Goal: Task Accomplishment & Management: Manage account settings

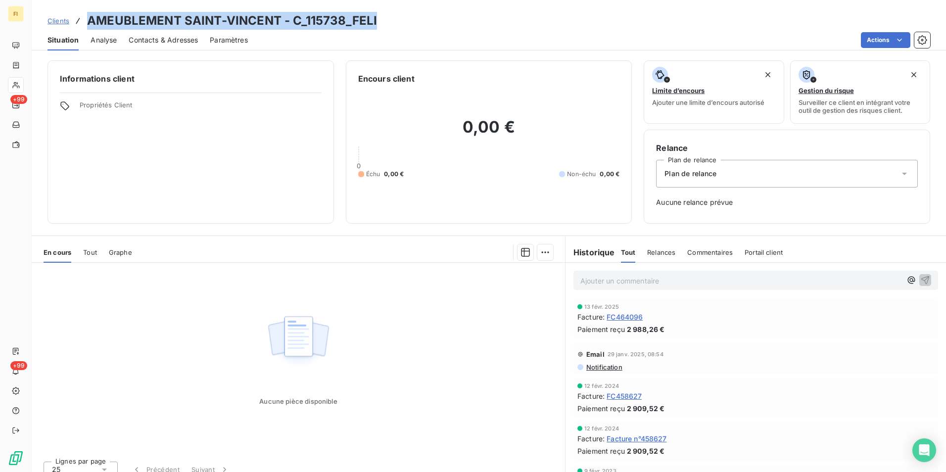
drag, startPoint x: 394, startPoint y: 23, endPoint x: 90, endPoint y: 19, distance: 304.4
click at [90, 19] on div "Clients AMEUBLEMENT SAINT-VINCENT - C_115738_FELI" at bounding box center [489, 21] width 915 height 18
copy h3 "AMEUBLEMENT SAINT-VINCENT - C_115738_FELI"
click at [55, 19] on span "Clients" at bounding box center [59, 21] width 22 height 8
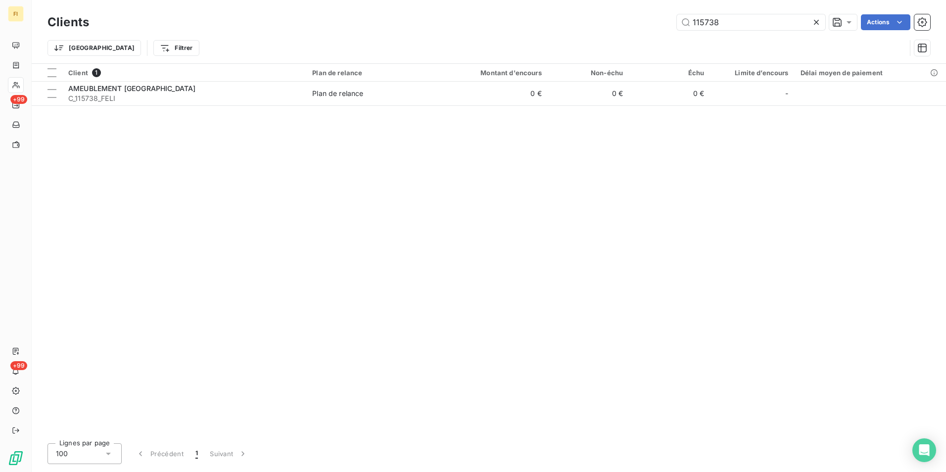
drag, startPoint x: 736, startPoint y: 28, endPoint x: 635, endPoint y: 35, distance: 100.7
click at [646, 33] on div "Clients 115738 Actions Trier Filtrer" at bounding box center [489, 37] width 883 height 51
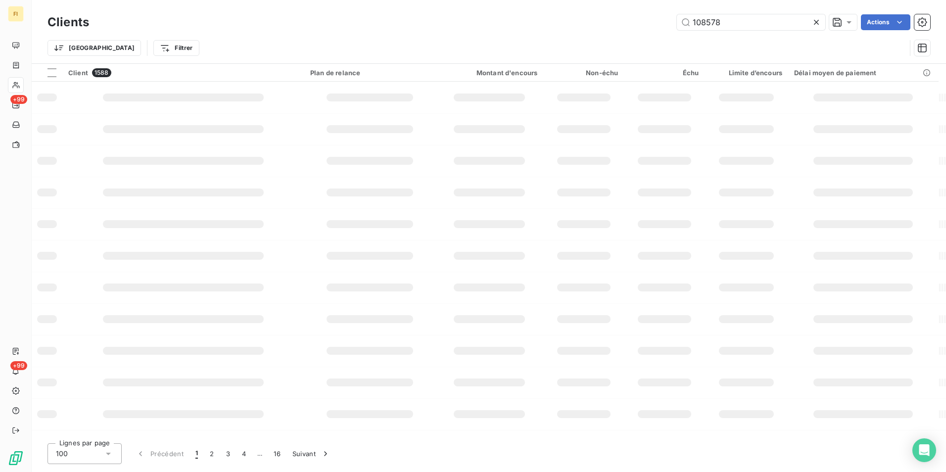
type input "108578"
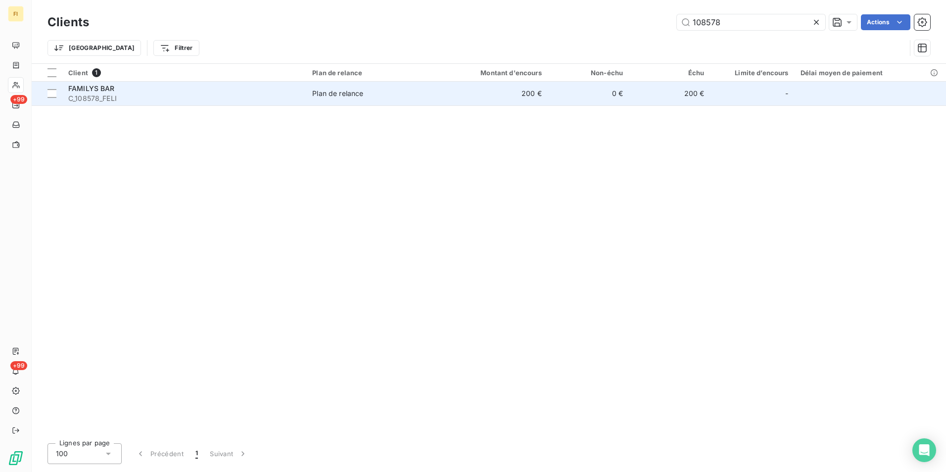
click at [580, 101] on td "0 €" at bounding box center [588, 94] width 81 height 24
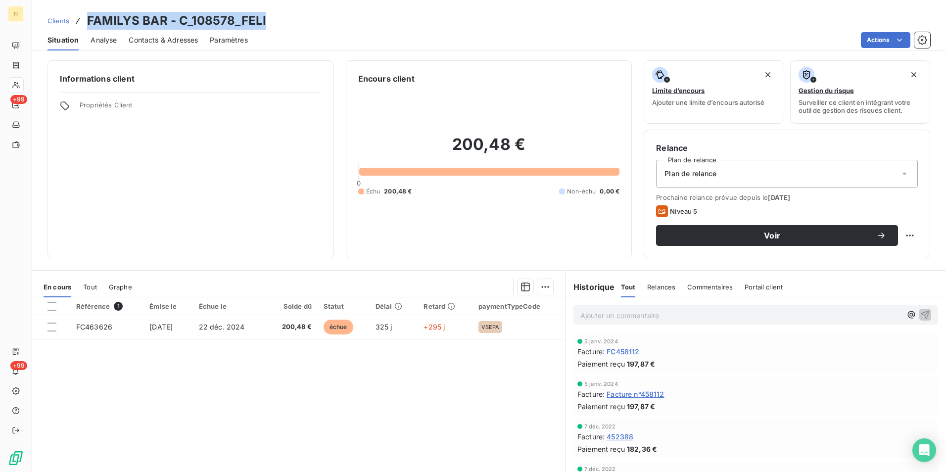
drag, startPoint x: 265, startPoint y: 22, endPoint x: 82, endPoint y: 19, distance: 183.1
click at [82, 19] on div "Clients FAMILYS BAR - C_108578_FELI" at bounding box center [489, 21] width 915 height 18
copy h3 "FAMILYS BAR - C_108578_FELI"
drag, startPoint x: 66, startPoint y: 20, endPoint x: 80, endPoint y: 20, distance: 13.4
click at [66, 19] on span "Clients" at bounding box center [59, 21] width 22 height 8
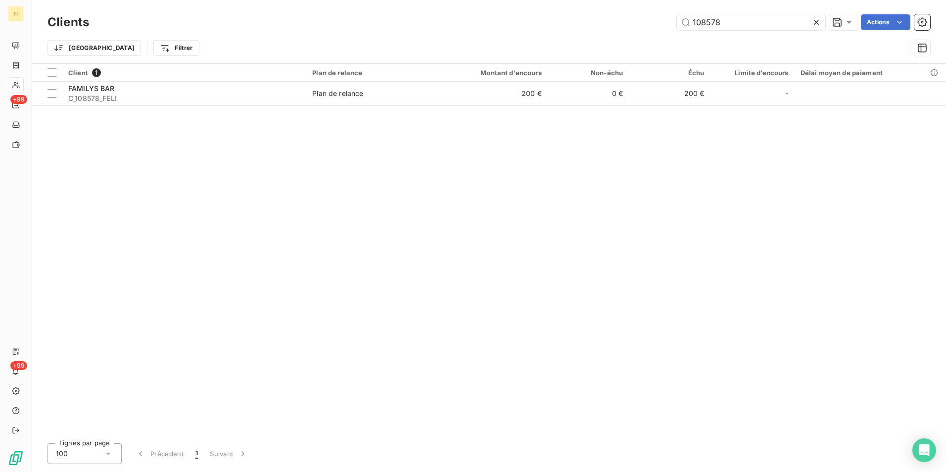
drag, startPoint x: 740, startPoint y: 28, endPoint x: 336, endPoint y: 28, distance: 404.3
click at [444, 20] on div "108578 Actions" at bounding box center [515, 22] width 829 height 16
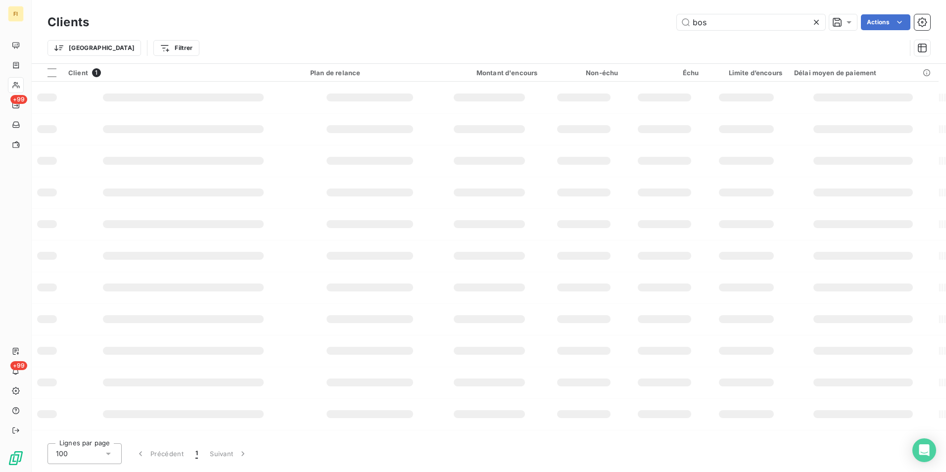
type input "bos"
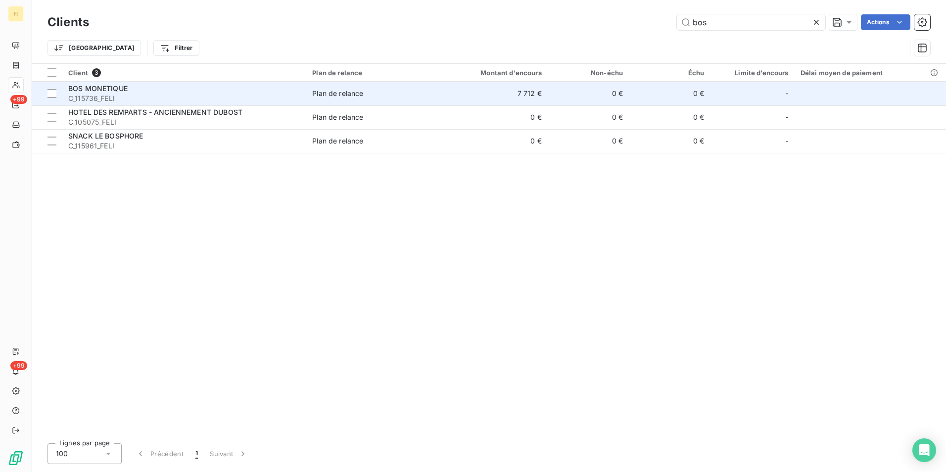
click at [321, 93] on div "Plan de relance" at bounding box center [337, 94] width 51 height 10
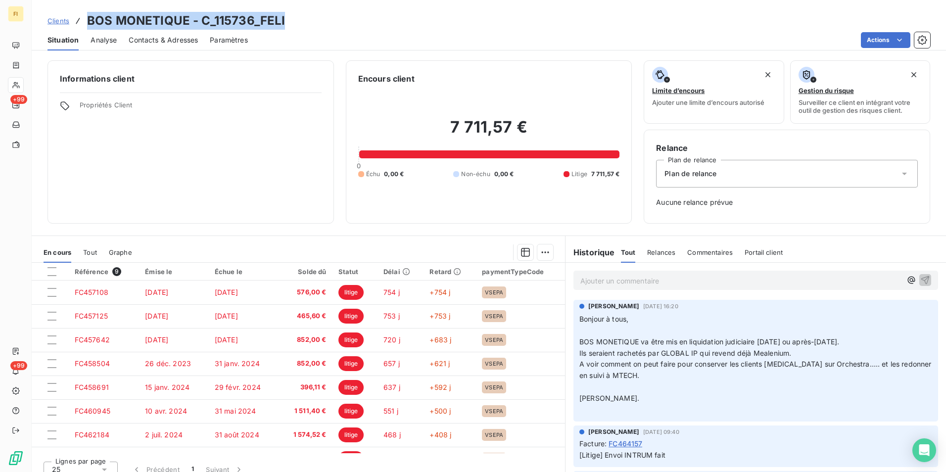
drag, startPoint x: 305, startPoint y: 18, endPoint x: 89, endPoint y: 22, distance: 215.8
click at [89, 22] on div "Clients BOS MONETIQUE - C_115736_FELI" at bounding box center [489, 21] width 915 height 18
drag, startPoint x: 89, startPoint y: 22, endPoint x: 243, endPoint y: 21, distance: 154.4
copy h3 "BOS MONETIQUE - C_115736_FELI"
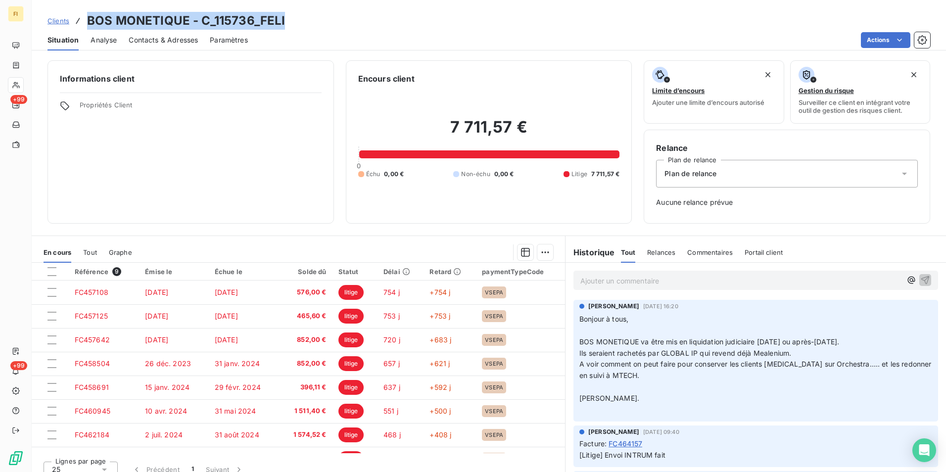
click at [58, 23] on span "Clients" at bounding box center [59, 21] width 22 height 8
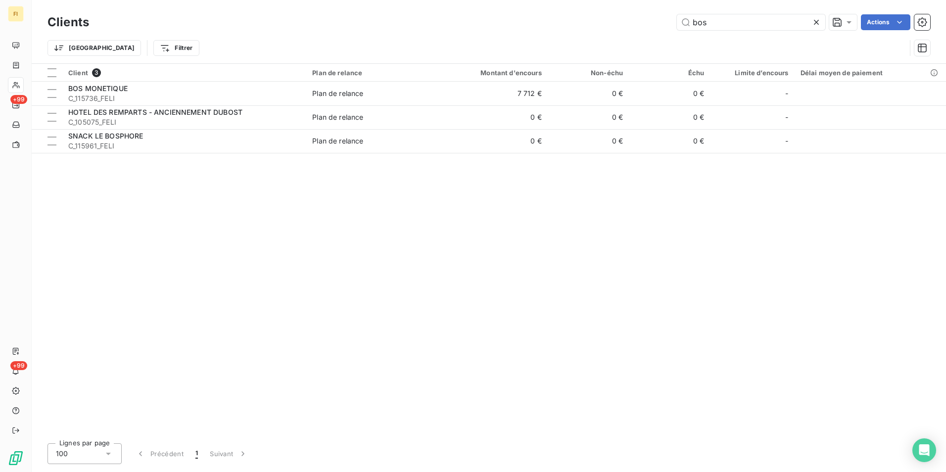
drag, startPoint x: 713, startPoint y: 26, endPoint x: 481, endPoint y: 14, distance: 232.4
click at [530, 16] on div "bos Actions" at bounding box center [515, 22] width 829 height 16
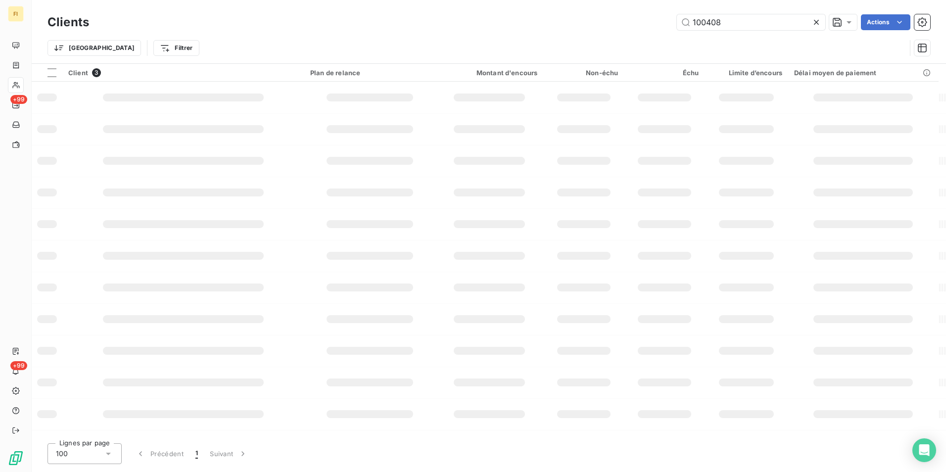
type input "100408"
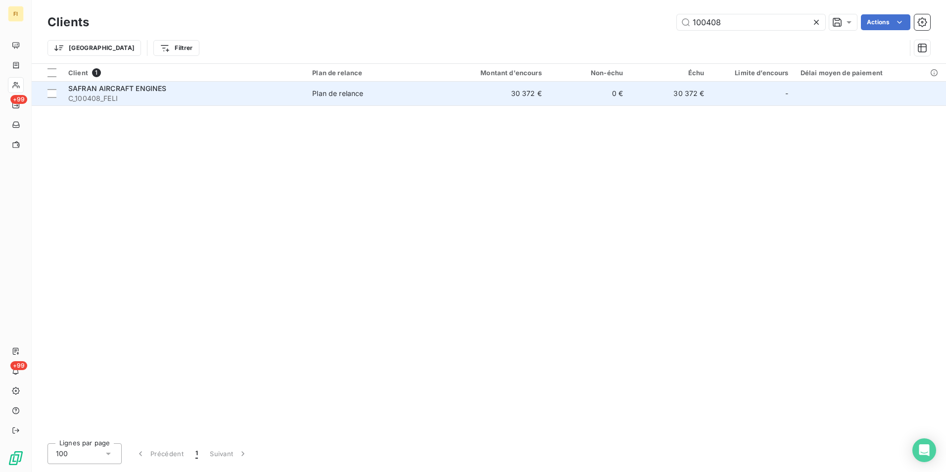
click at [273, 92] on div "SAFRAN AIRCRAFT ENGINES" at bounding box center [184, 89] width 232 height 10
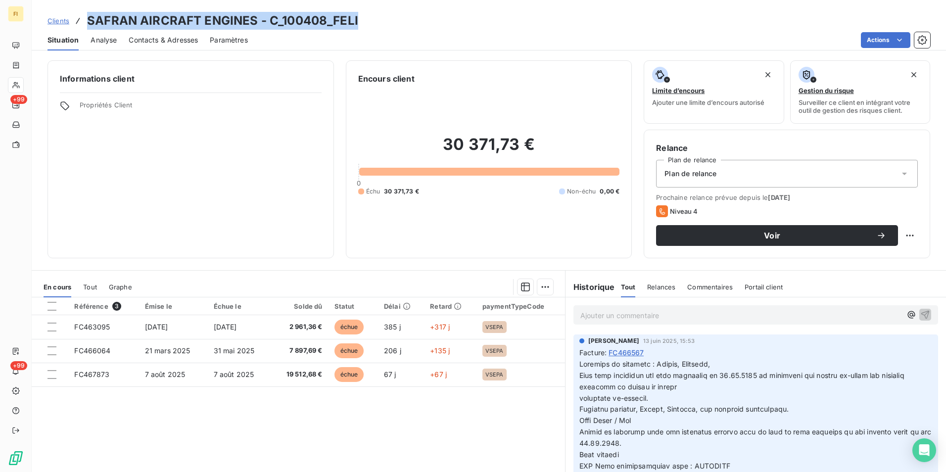
drag, startPoint x: 372, startPoint y: 23, endPoint x: 87, endPoint y: 24, distance: 285.0
click at [87, 24] on div "Clients SAFRAN AIRCRAFT ENGINES - C_100408_FELI" at bounding box center [489, 21] width 915 height 18
drag, startPoint x: 87, startPoint y: 24, endPoint x: 132, endPoint y: 22, distance: 45.6
copy h3 "SAFRAN AIRCRAFT ENGINES - C_100408_FELI"
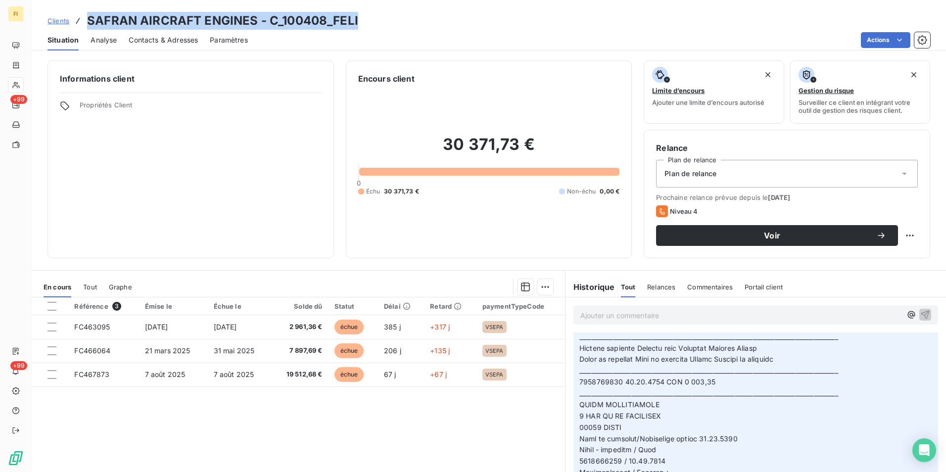
scroll to position [247, 0]
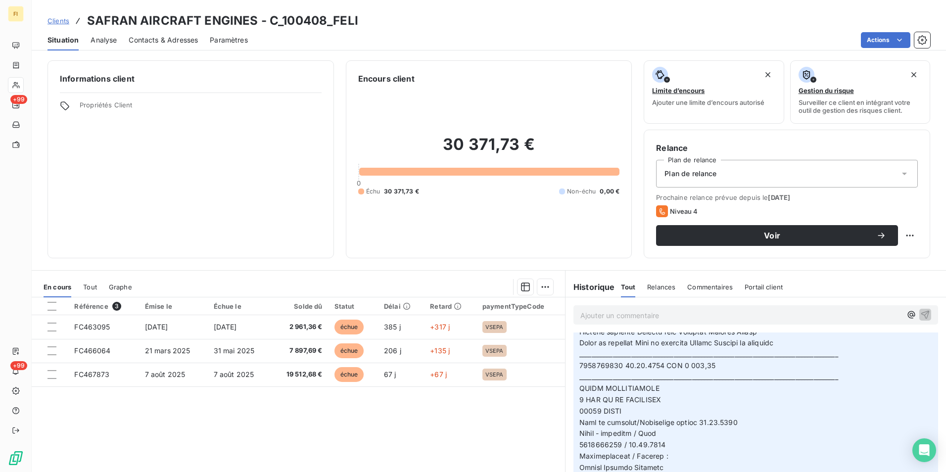
drag, startPoint x: 45, startPoint y: 17, endPoint x: 49, endPoint y: 19, distance: 5.2
click at [45, 17] on div "Clients SAFRAN AIRCRAFT ENGINES - C_100408_FELI" at bounding box center [489, 21] width 915 height 18
click at [55, 19] on span "Clients" at bounding box center [59, 21] width 22 height 8
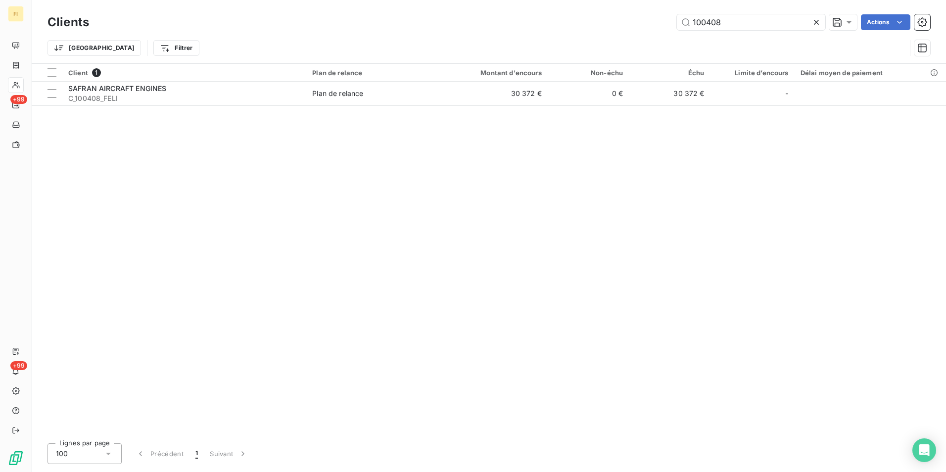
drag, startPoint x: 735, startPoint y: 24, endPoint x: 463, endPoint y: 22, distance: 272.7
click at [463, 22] on div "100408 Actions" at bounding box center [515, 22] width 829 height 16
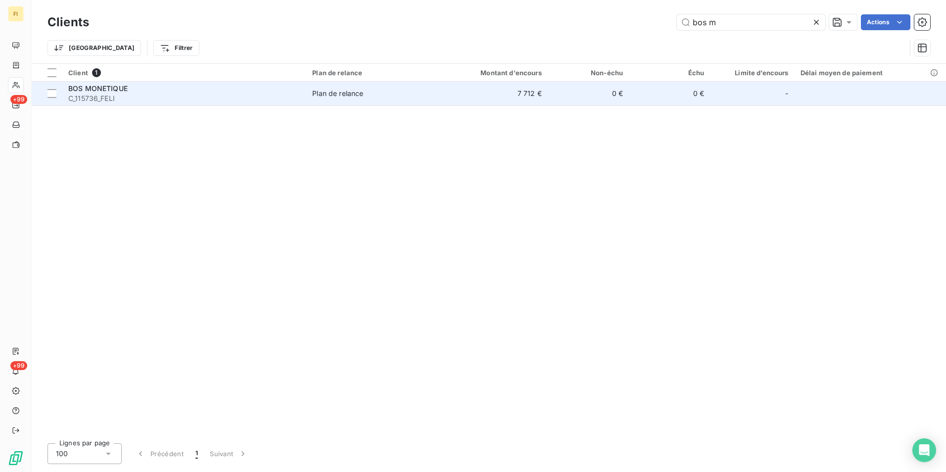
type input "bos m"
click at [481, 100] on td "7 712 €" at bounding box center [492, 94] width 109 height 24
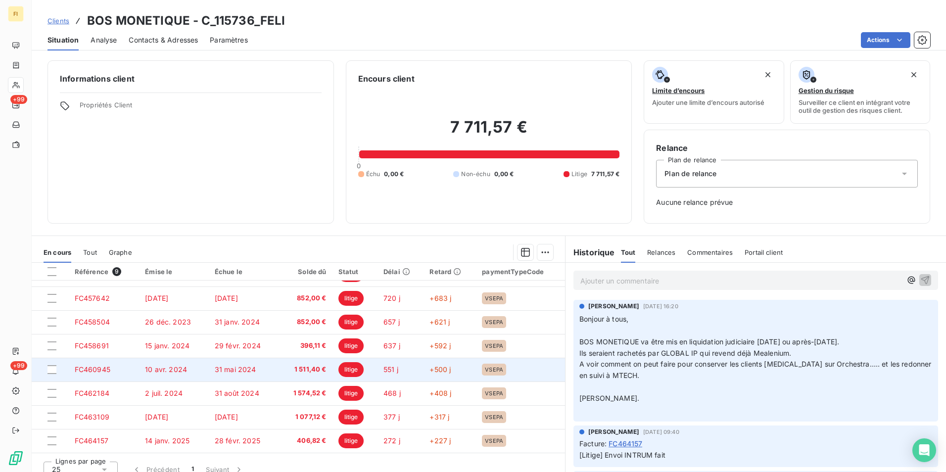
scroll to position [11, 0]
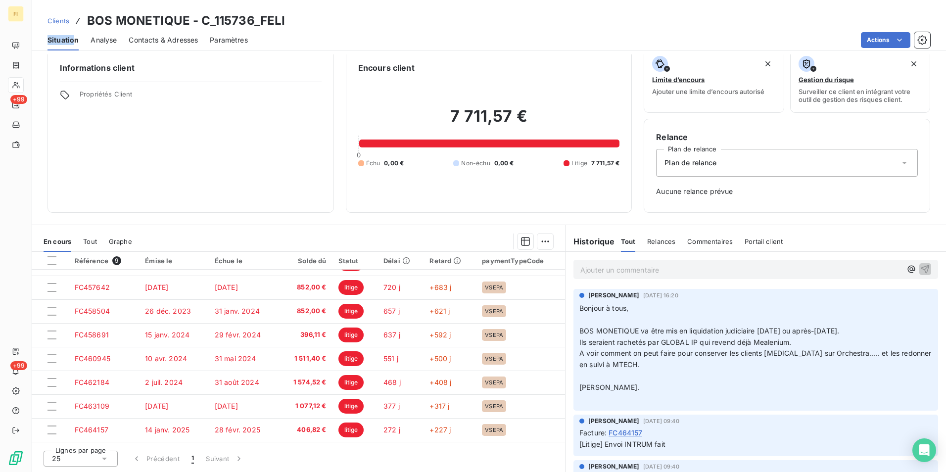
drag, startPoint x: 295, startPoint y: 21, endPoint x: 75, endPoint y: 30, distance: 220.4
click at [75, 30] on div "Clients BOS MONETIQUE - C_115736_FELI Situation Analyse Contacts & Adresses Par…" at bounding box center [489, 25] width 915 height 50
click at [296, 25] on div "Clients BOS MONETIQUE - C_115736_FELI" at bounding box center [489, 21] width 915 height 18
drag, startPoint x: 296, startPoint y: 20, endPoint x: 83, endPoint y: 23, distance: 213.3
click at [83, 23] on div "Clients BOS MONETIQUE - C_115736_FELI" at bounding box center [489, 21] width 915 height 18
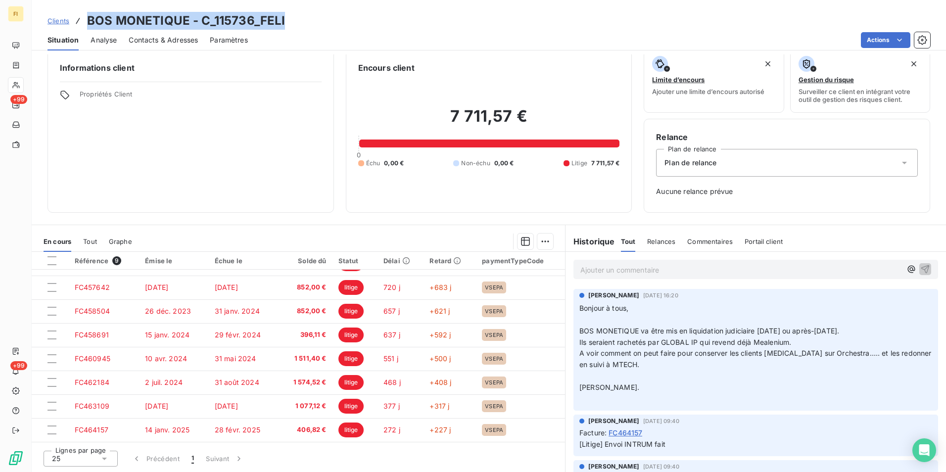
copy h3 "BOS MONETIQUE - C_115736_FELI"
